Goal: Information Seeking & Learning: Learn about a topic

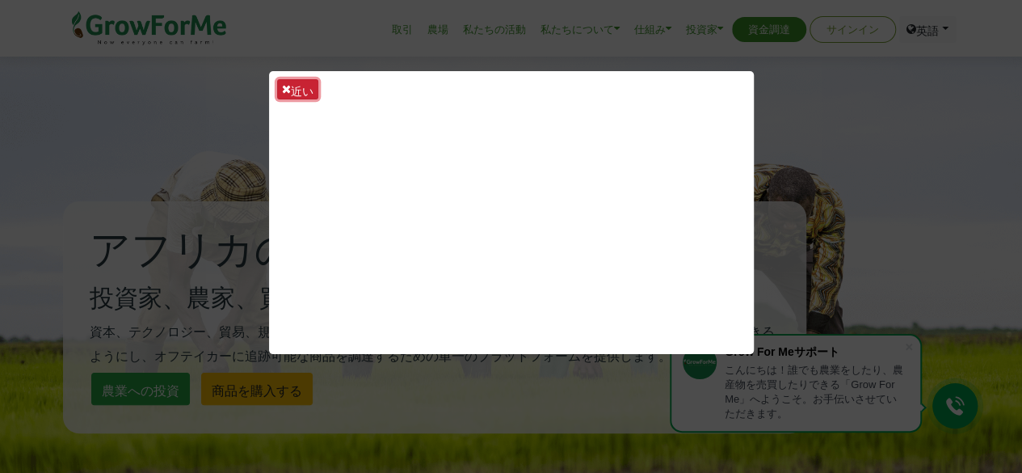
click at [294, 90] on font "近い" at bounding box center [302, 89] width 23 height 15
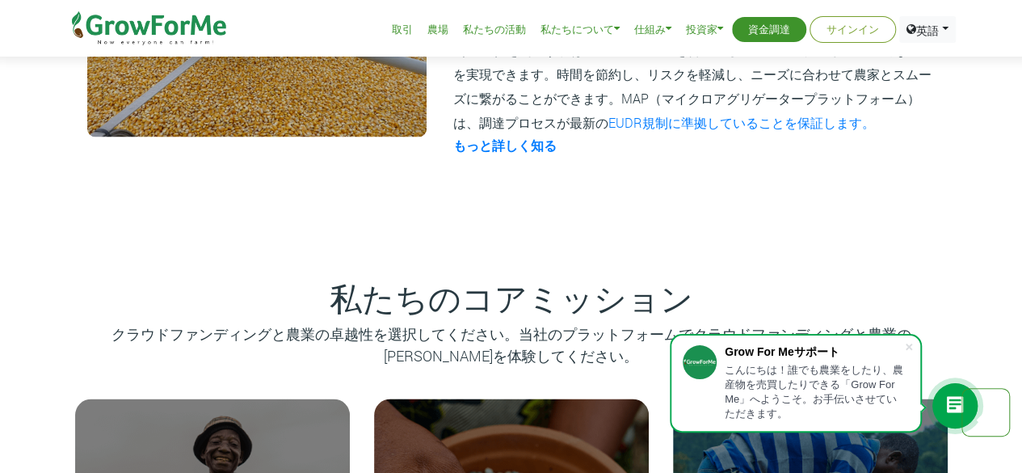
scroll to position [1454, 0]
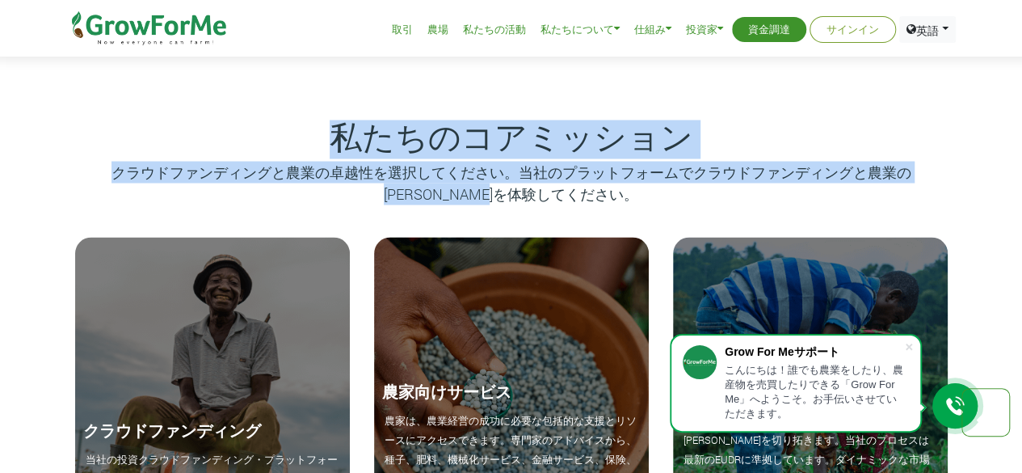
drag, startPoint x: 562, startPoint y: 196, endPoint x: 52, endPoint y: 155, distance: 512.2
click at [52, 155] on div "私たちのコアミッション クラウドファンディングと農業の卓越性を選択してください。当社のプラットフォームでクラウドファンディングと農業の[PERSON_NAME…" at bounding box center [511, 361] width 921 height 488
click at [401, 132] on font "私たちのコアミッション" at bounding box center [512, 139] width 364 height 32
click at [354, 180] on p "クラウドファンディングと農業の卓越性を選択してください。当社のプラットフォームでクラウドファンディングと農業の[PERSON_NAME]を体験してください。" at bounding box center [511, 183] width 892 height 44
drag, startPoint x: 567, startPoint y: 203, endPoint x: 324, endPoint y: 181, distance: 244.1
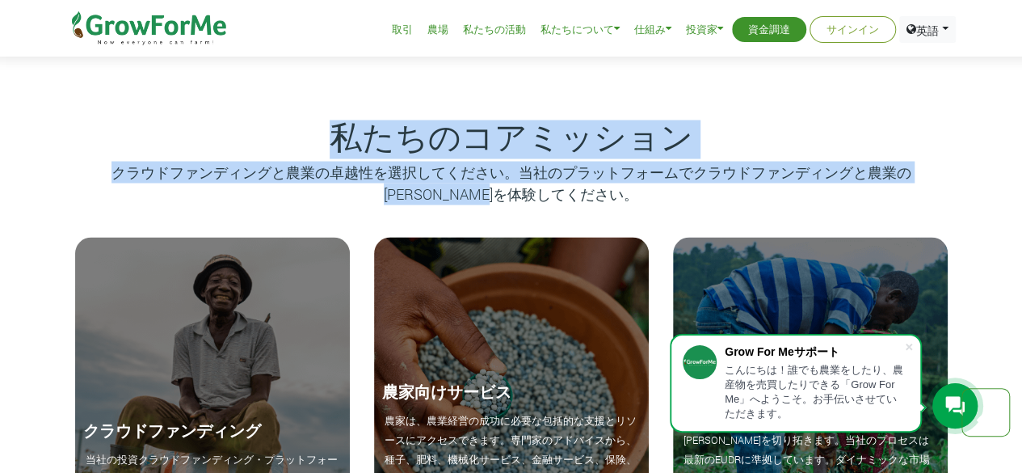
click at [82, 155] on div "私たちのコアミッション クラウドファンディングと農業の卓越性を選択してください。当社のプラットフォームでクラウドファンディングと農業の[PERSON_NAME…" at bounding box center [511, 361] width 921 height 488
click at [325, 181] on p "クラウドファンディングと農業の卓越性を選択してください。当社のプラットフォームでクラウドファンディングと農業の[PERSON_NAME]を体験してください。" at bounding box center [511, 183] width 892 height 44
drag, startPoint x: 557, startPoint y: 201, endPoint x: 131, endPoint y: 153, distance: 429.3
click at [131, 153] on div "私たちのコアミッション クラウドファンディングと農業の卓越性を選択してください。当社のプラットフォームでクラウドファンディングと農業の[PERSON_NAME…" at bounding box center [511, 361] width 921 height 488
click at [391, 177] on font "クラウドファンディングと農業の卓越性を選択してください。当社のプラットフォームでクラウドファンディングと農業の[PERSON_NAME]を体験してください。" at bounding box center [511, 182] width 800 height 41
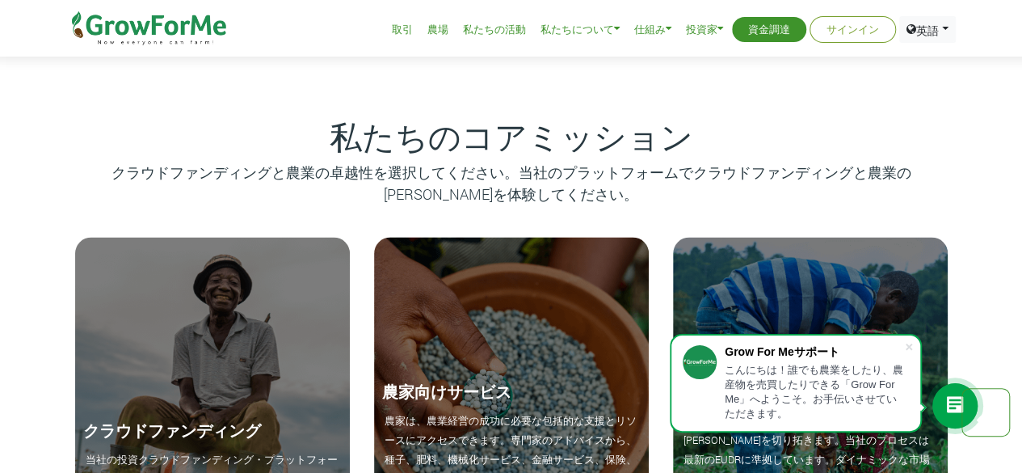
click at [669, 118] on div "私たちのコアミッション クラウドファンディングと農業の卓越性を選択してください。当社のプラットフォームでクラウドファンディングと農業の[PERSON_NAME…" at bounding box center [511, 361] width 921 height 488
